Goal: Task Accomplishment & Management: Complete application form

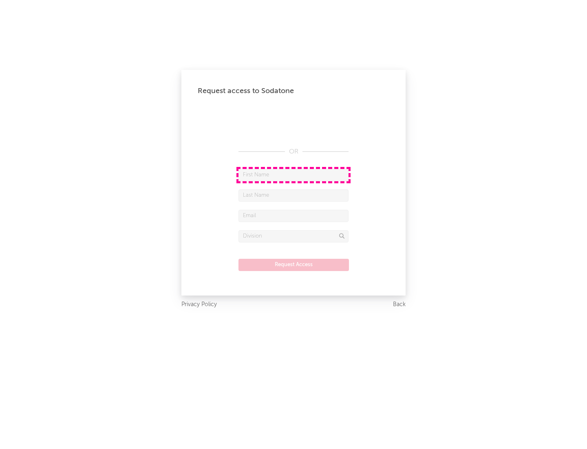
click at [294, 175] on input "text" at bounding box center [294, 175] width 110 height 12
type input "[PERSON_NAME]"
click at [294, 195] on input "text" at bounding box center [294, 195] width 110 height 12
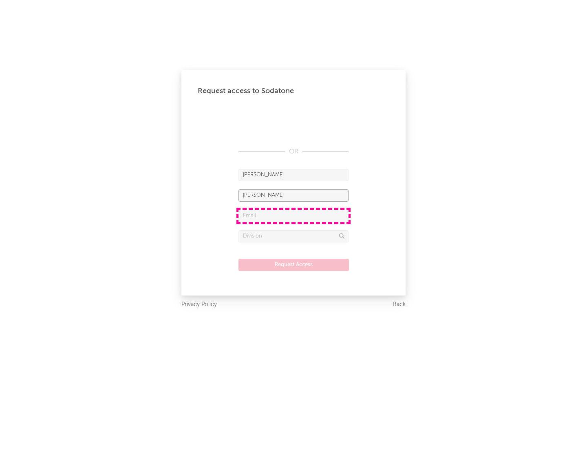
type input "[PERSON_NAME]"
click at [294, 215] on input "text" at bounding box center [294, 216] width 110 height 12
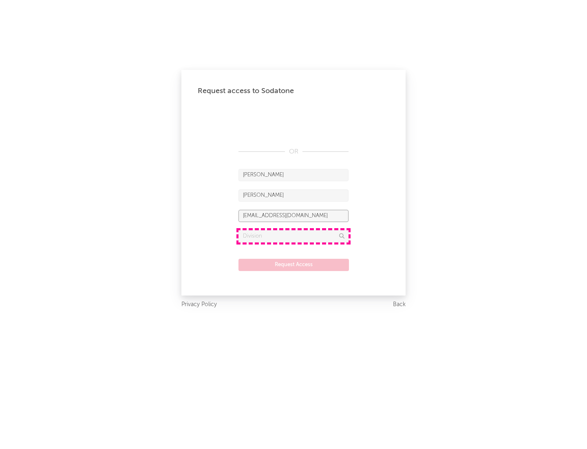
type input "[EMAIL_ADDRESS][DOMAIN_NAME]"
click at [294, 236] on input "text" at bounding box center [294, 236] width 110 height 12
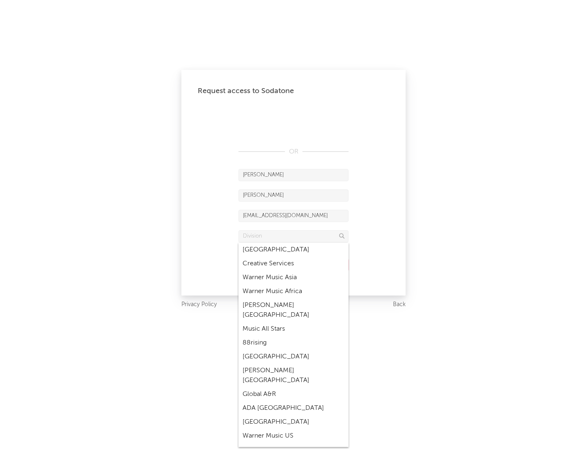
click at [291, 322] on div "Music All Stars" at bounding box center [294, 329] width 110 height 14
type input "Music All Stars"
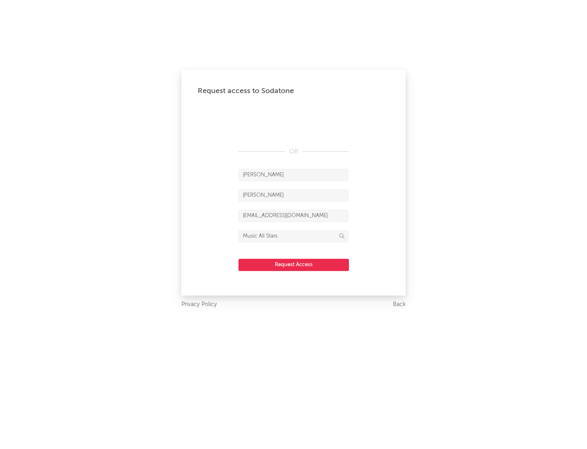
click at [294, 264] on button "Request Access" at bounding box center [294, 265] width 111 height 12
